Goal: Find specific page/section: Find specific page/section

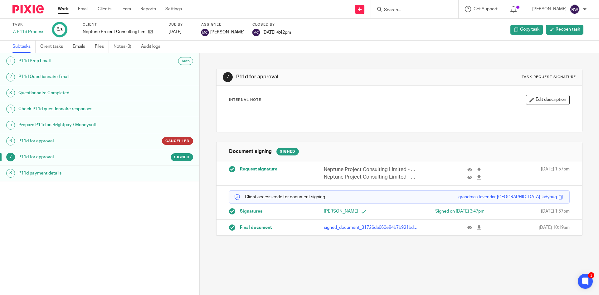
click at [415, 13] on form at bounding box center [417, 9] width 66 height 8
click at [412, 11] on input "Search" at bounding box center [412, 10] width 56 height 6
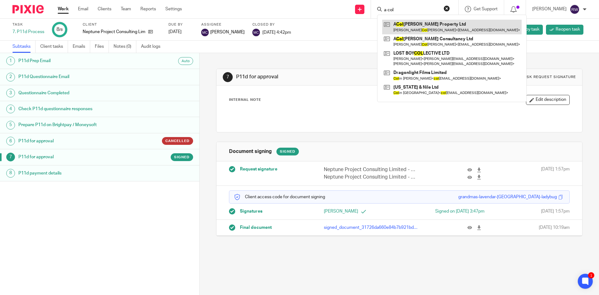
type input "a col"
click at [417, 20] on link at bounding box center [452, 27] width 140 height 14
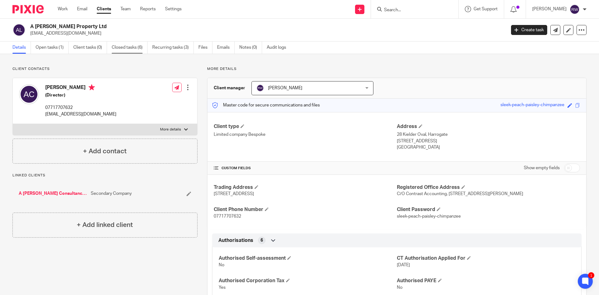
click at [144, 46] on link "Closed tasks (6)" at bounding box center [130, 48] width 36 height 12
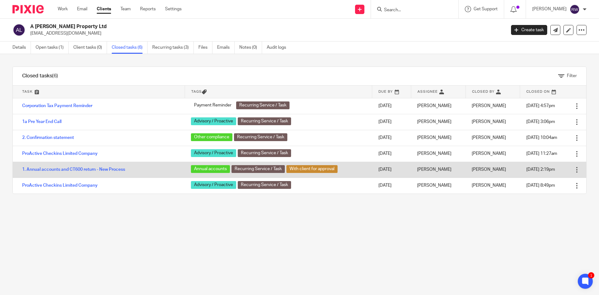
click at [86, 167] on td "1. Annual accounts and CT600 return - New Process" at bounding box center [99, 170] width 172 height 16
click at [87, 169] on link "1. Annual accounts and CT600 return - New Process" at bounding box center [73, 169] width 103 height 4
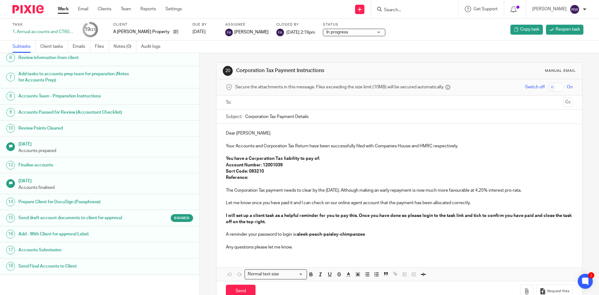
scroll to position [152, 0]
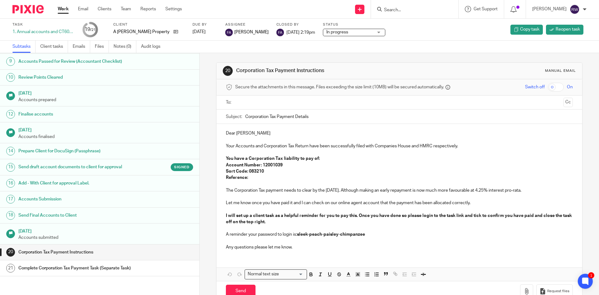
click at [123, 162] on h1 "Send draft account documents to client for approval" at bounding box center [76, 166] width 117 height 9
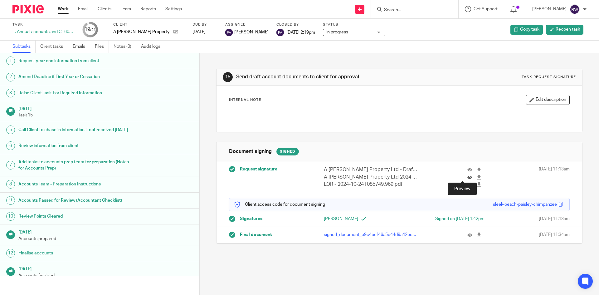
click at [468, 177] on icon at bounding box center [470, 177] width 5 height 5
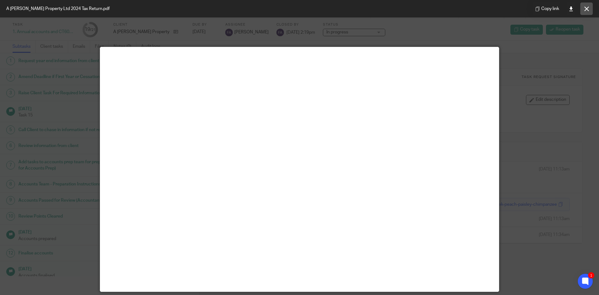
click at [587, 11] on button at bounding box center [587, 8] width 12 height 12
